Goal: Find contact information: Find contact information

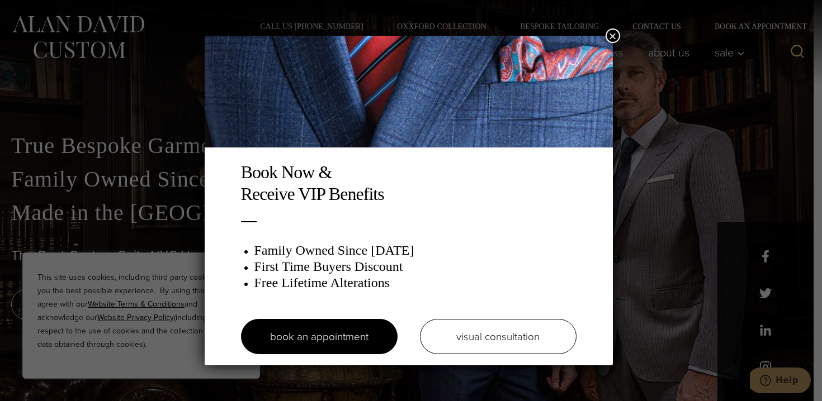
click at [612, 37] on button "×" at bounding box center [612, 36] width 15 height 15
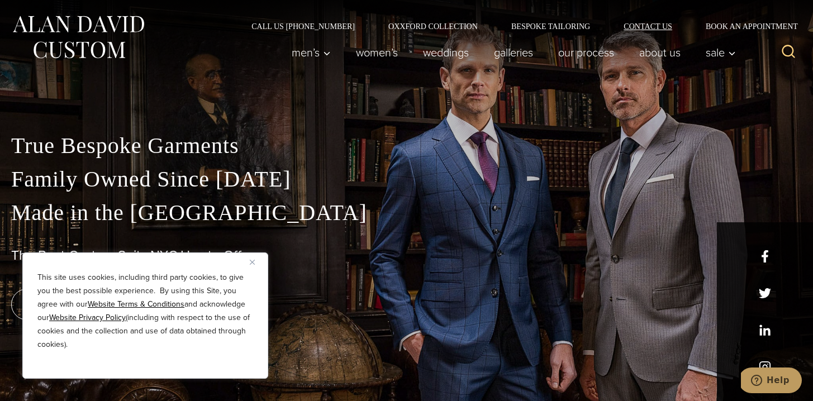
click at [648, 25] on link "Contact Us" at bounding box center [648, 26] width 82 height 8
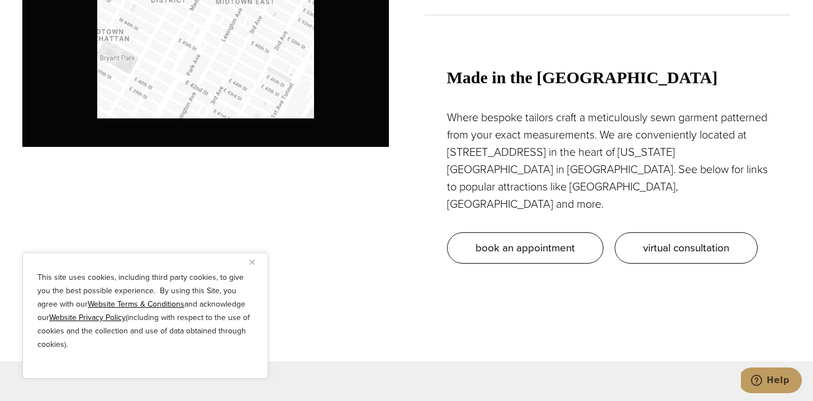
scroll to position [1027, 0]
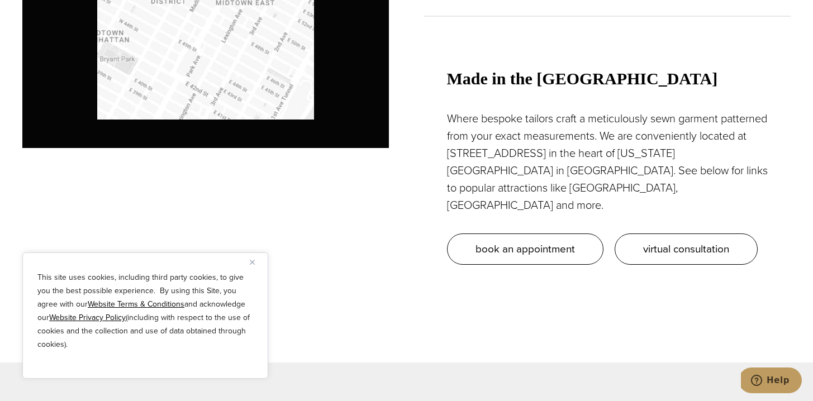
click at [252, 261] on img "Close" at bounding box center [252, 262] width 5 height 5
